Goal: Information Seeking & Learning: Learn about a topic

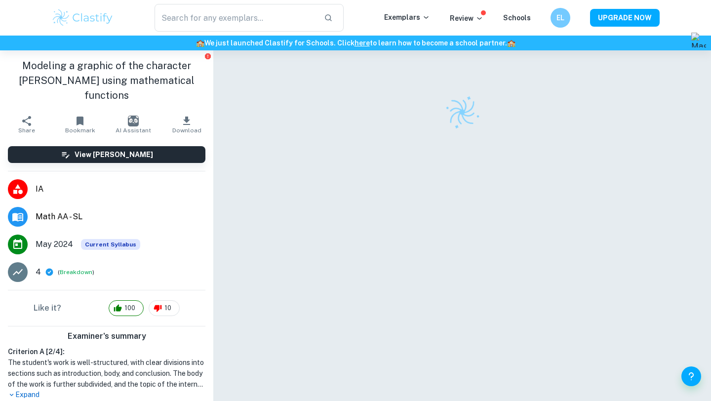
click at [85, 21] on img at bounding box center [82, 18] width 63 height 20
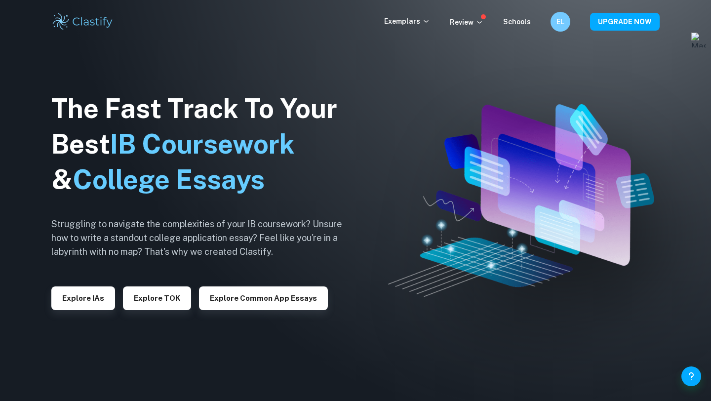
click at [63, 281] on div "Explore IAs" at bounding box center [83, 294] width 64 height 32
click at [84, 300] on button "Explore IAs" at bounding box center [83, 298] width 64 height 24
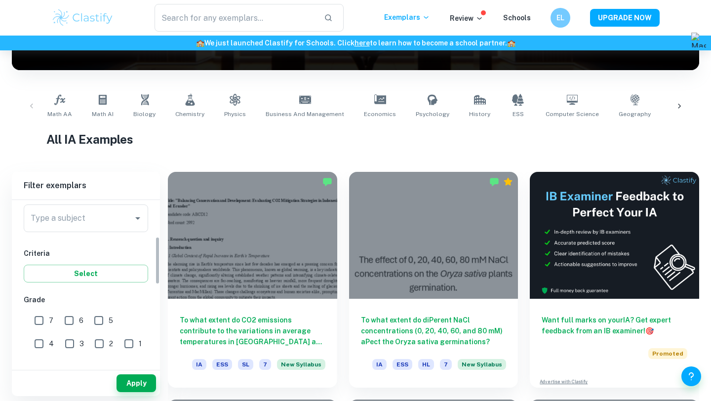
scroll to position [127, 0]
click at [88, 222] on input "Type a subject" at bounding box center [78, 217] width 101 height 19
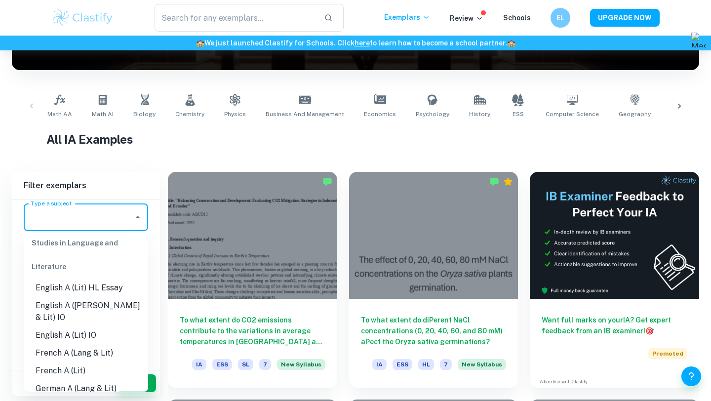
scroll to position [145, 0]
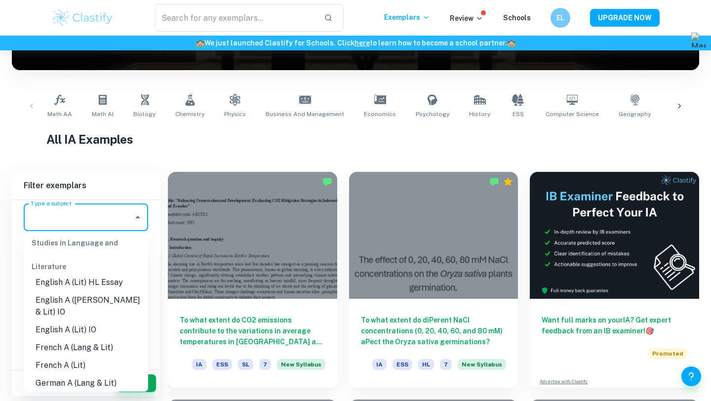
click at [100, 301] on li "English A ([PERSON_NAME] & Lit) IO" at bounding box center [86, 306] width 124 height 30
type input "English A ([PERSON_NAME] & Lit) IO"
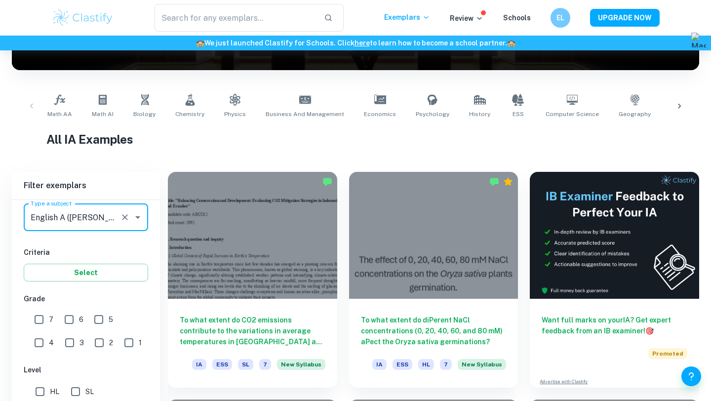
scroll to position [287, 0]
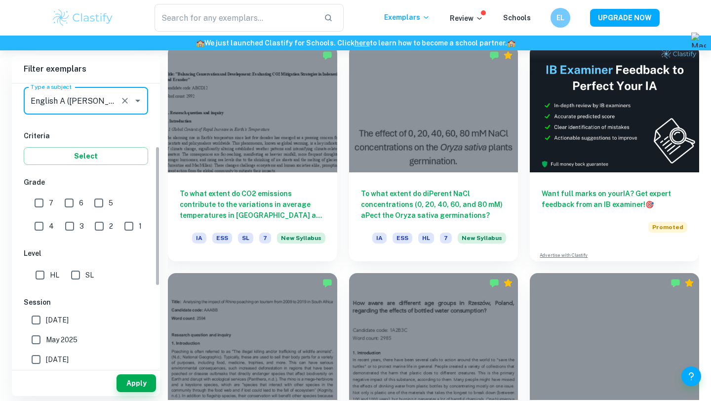
click at [138, 368] on div "Apply" at bounding box center [86, 381] width 148 height 30
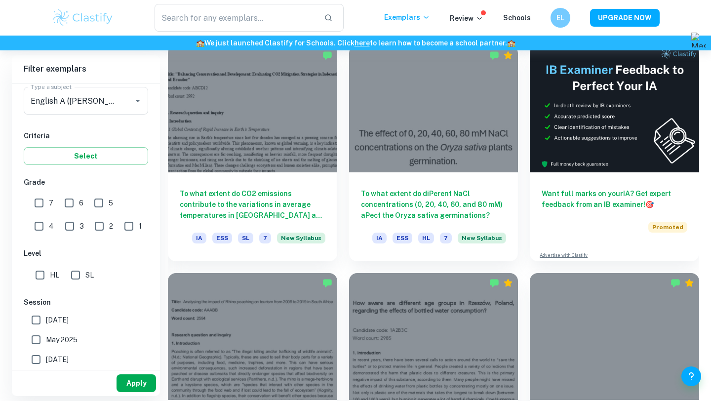
click at [132, 383] on button "Apply" at bounding box center [136, 383] width 39 height 18
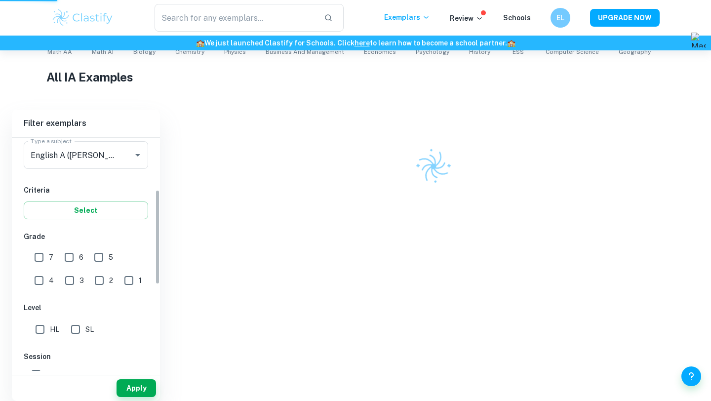
scroll to position [218, 0]
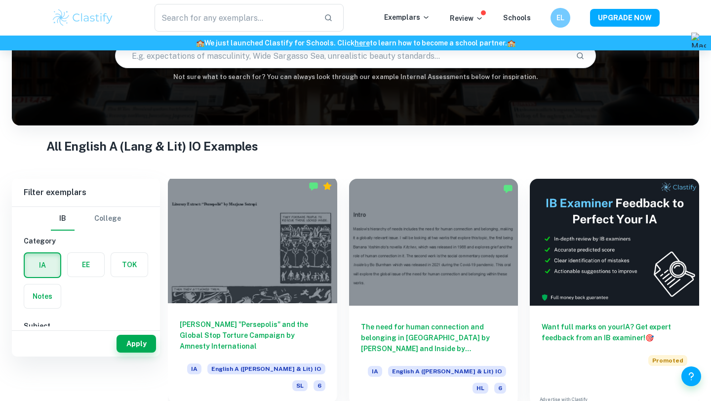
scroll to position [66, 0]
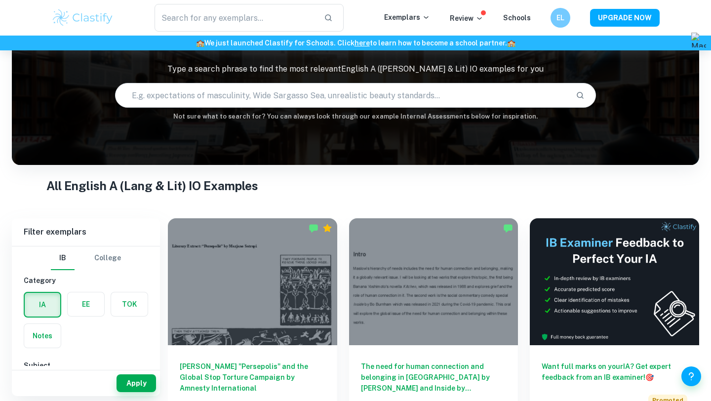
click at [314, 90] on input "text" at bounding box center [342, 95] width 452 height 28
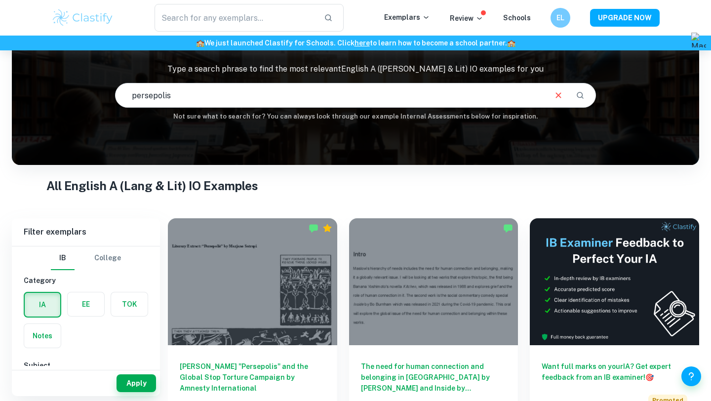
type input "persepolis"
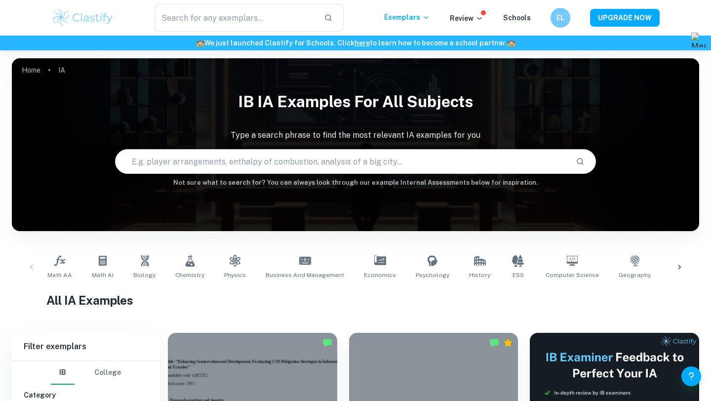
click at [303, 155] on input "text" at bounding box center [342, 162] width 452 height 28
type input "-"
type input "persepolis"
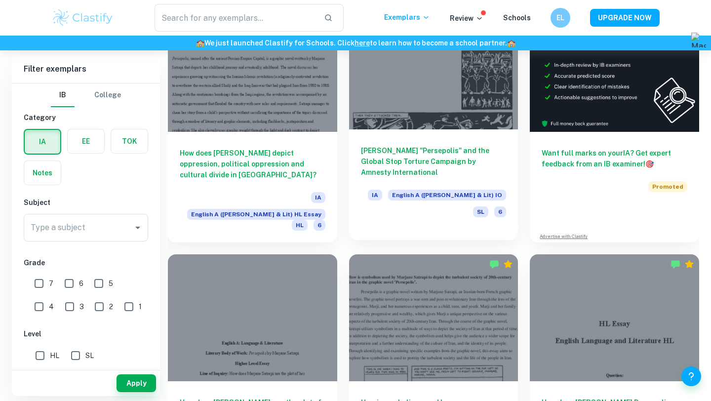
scroll to position [353, 0]
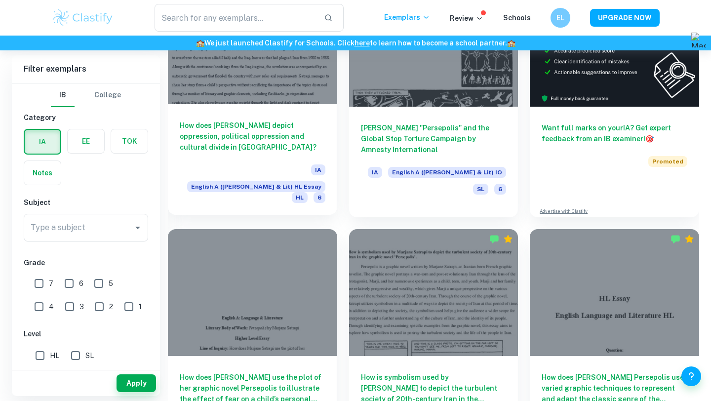
click at [242, 113] on div "How does Marjane Satrapi depict oppression, political oppression and cultural d…" at bounding box center [252, 159] width 169 height 111
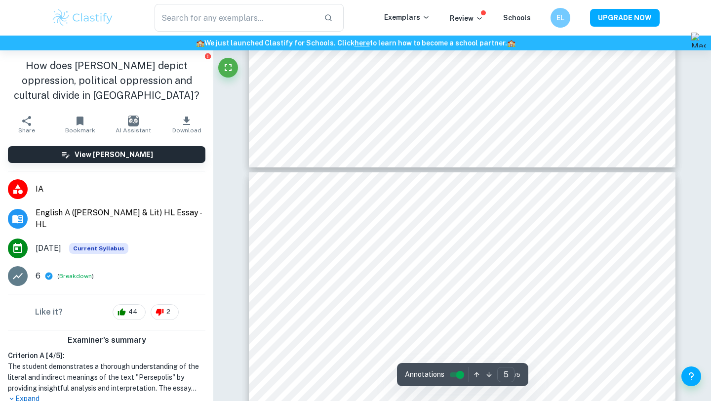
type input "4"
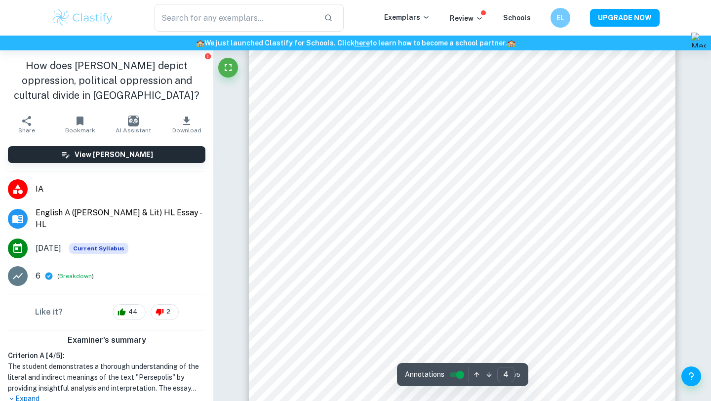
scroll to position [1926, 0]
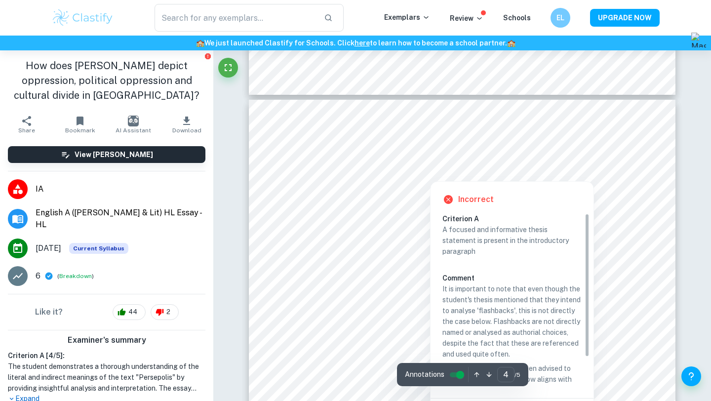
click at [377, 171] on div at bounding box center [429, 169] width 259 height 18
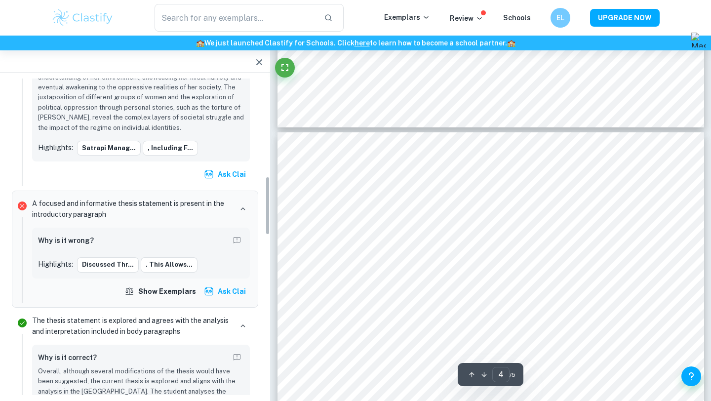
scroll to position [549, 0]
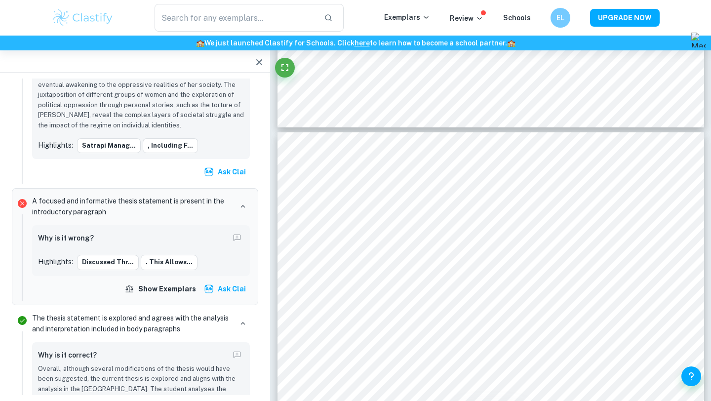
click at [152, 231] on div "Why is it wrong?" at bounding box center [141, 239] width 206 height 16
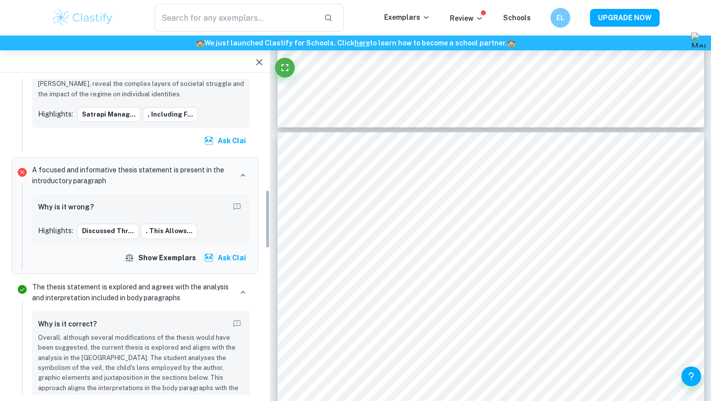
scroll to position [596, 0]
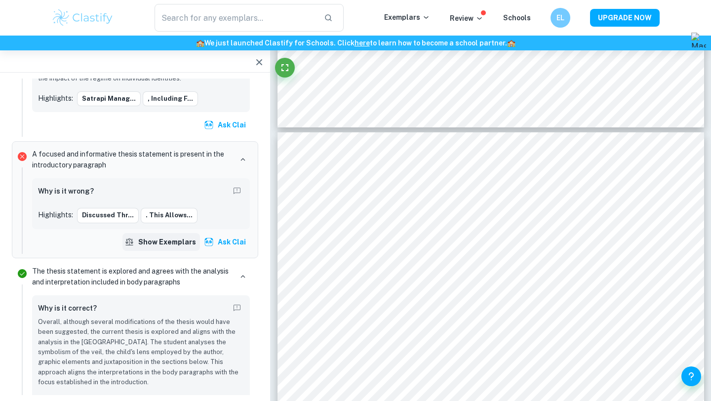
click at [166, 233] on button "Show exemplars" at bounding box center [161, 242] width 78 height 18
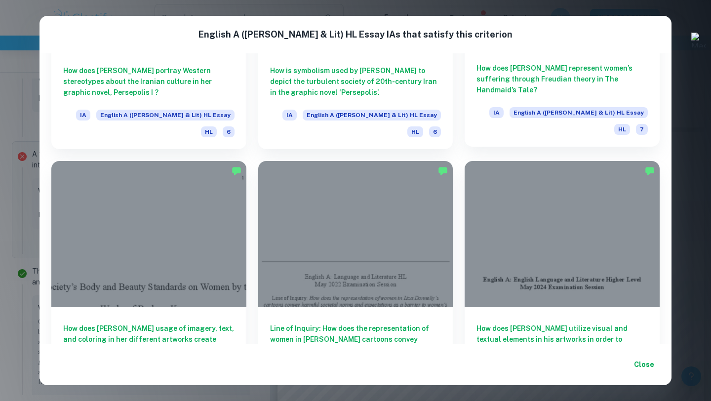
scroll to position [204, 0]
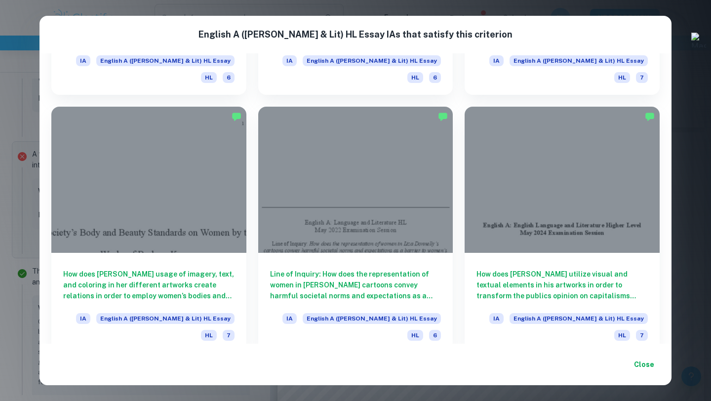
click at [691, 18] on div "English A (Lang & Lit) HL Essay IA s that satisfy this criterion How does Marja…" at bounding box center [355, 200] width 711 height 401
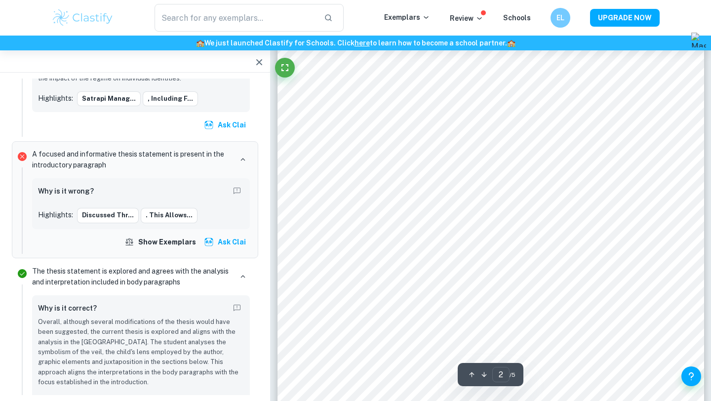
type input "1"
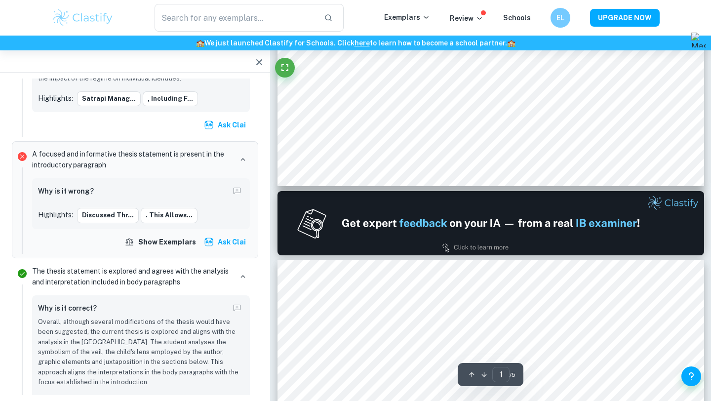
scroll to position [0, 0]
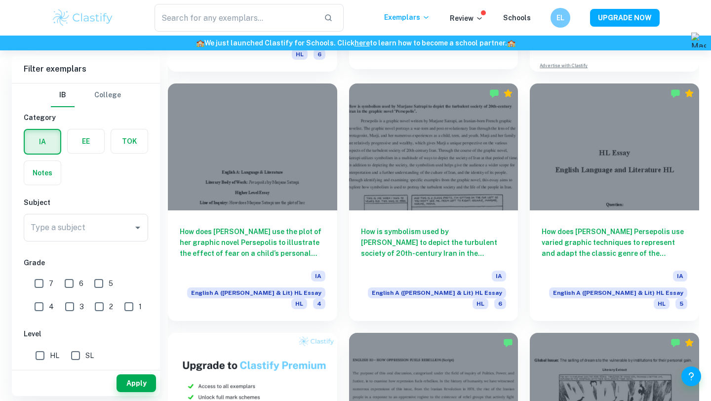
scroll to position [499, 0]
click at [91, 217] on div "Type a subject" at bounding box center [86, 228] width 124 height 28
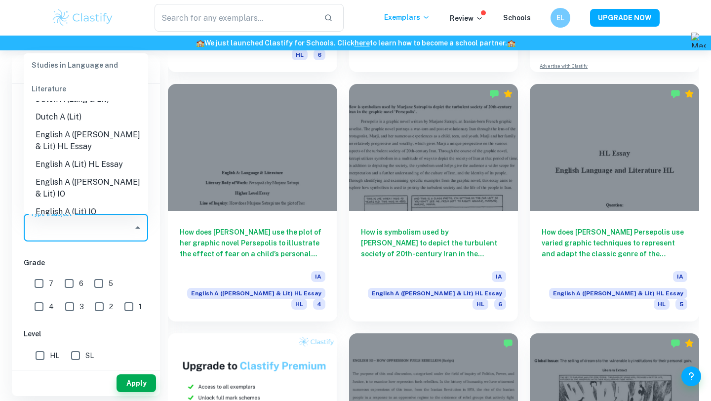
scroll to position [86, 0]
click at [103, 181] on li "English A ([PERSON_NAME] & Lit) IO" at bounding box center [86, 188] width 124 height 30
type input "English A ([PERSON_NAME] & Lit) IO"
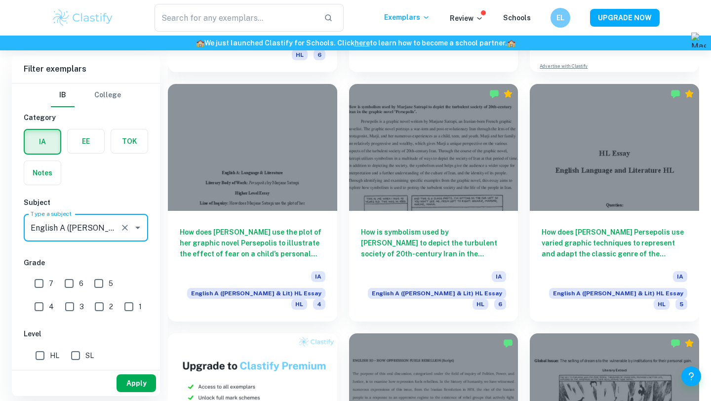
click at [130, 375] on button "Apply" at bounding box center [136, 383] width 39 height 18
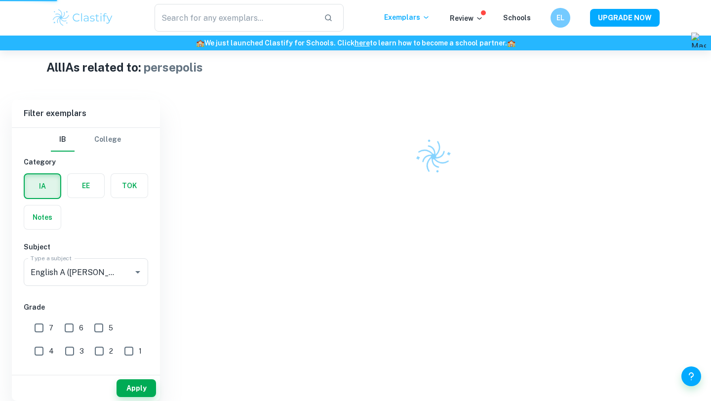
scroll to position [218, 0]
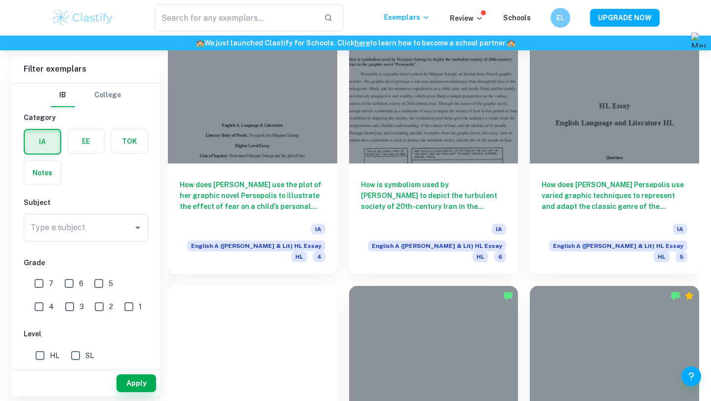
scroll to position [926, 0]
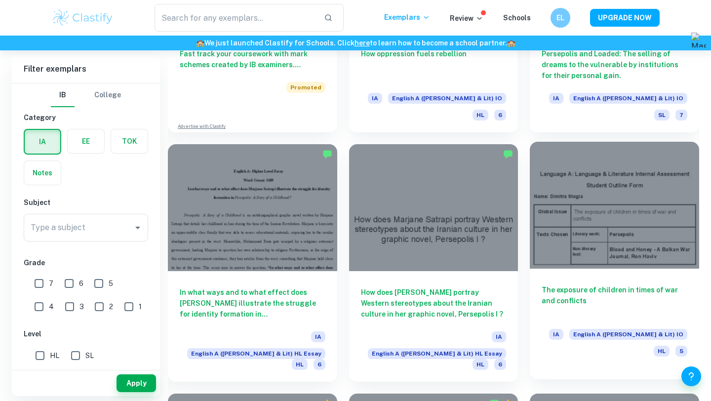
click at [600, 284] on h6 "The exposure of children in times of war and conflicts" at bounding box center [615, 300] width 146 height 33
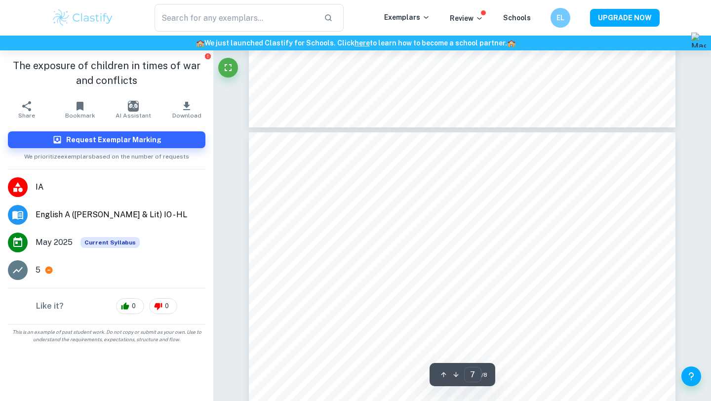
type input "8"
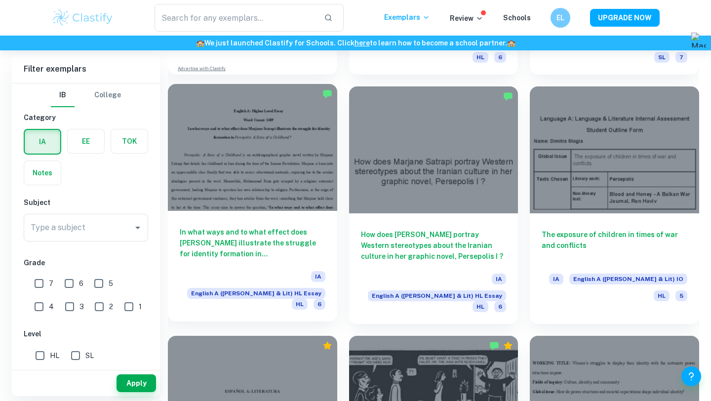
scroll to position [984, 0]
click at [212, 226] on h6 "In what ways and to what effect does Marjane Satrapi illustrate the struggle fo…" at bounding box center [253, 242] width 146 height 33
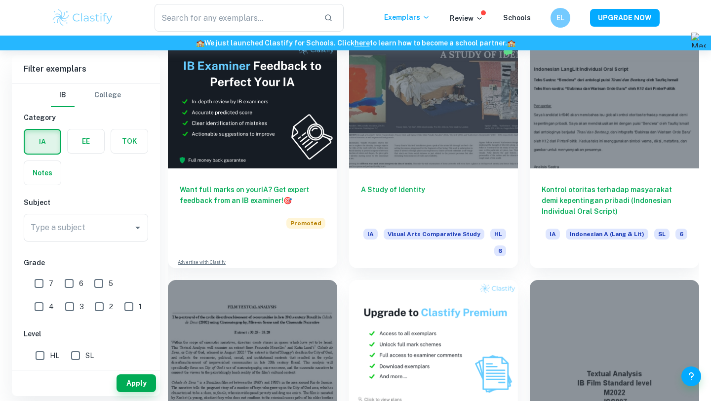
scroll to position [1976, 0]
